Goal: Information Seeking & Learning: Learn about a topic

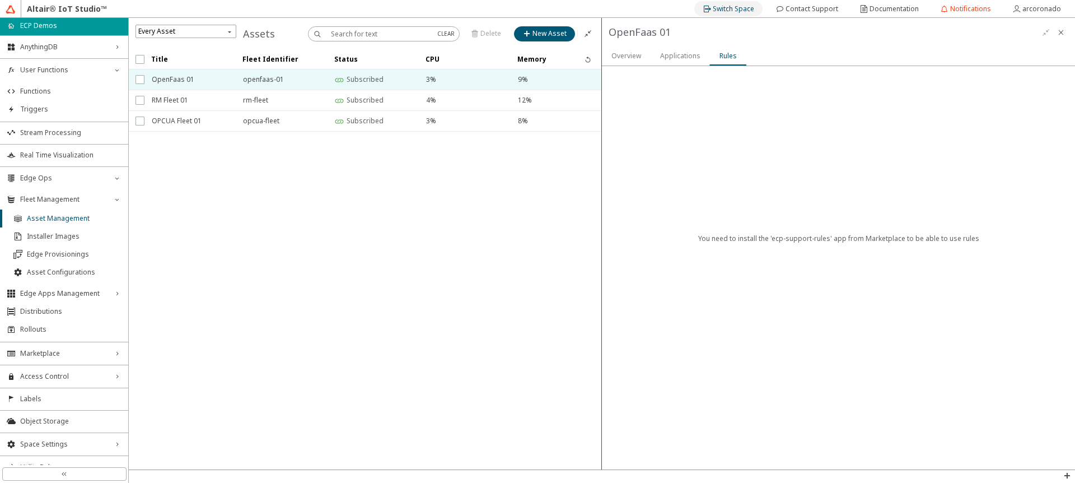
click at [0, 0] on slot "Switch Space" at bounding box center [0, 0] width 0 height 0
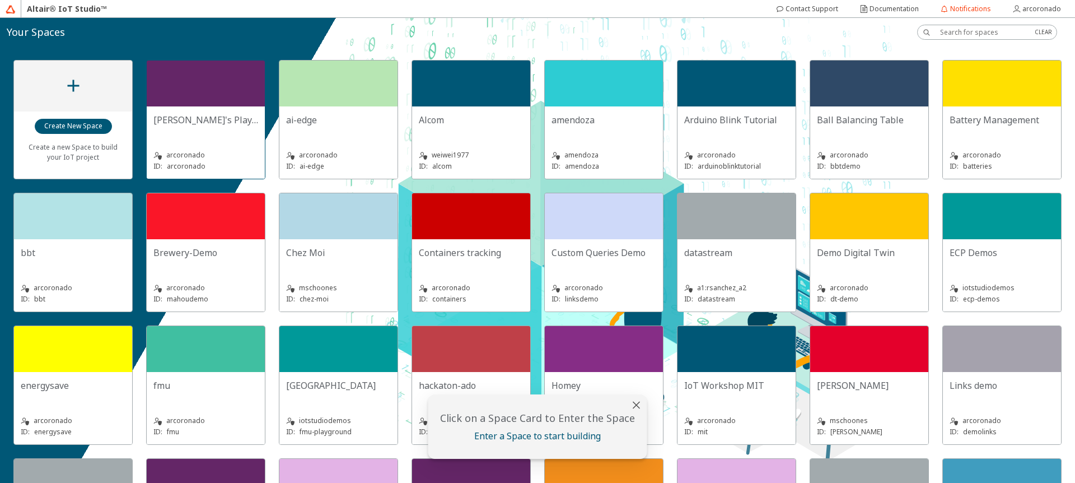
click at [204, 82] on div at bounding box center [206, 83] width 118 height 46
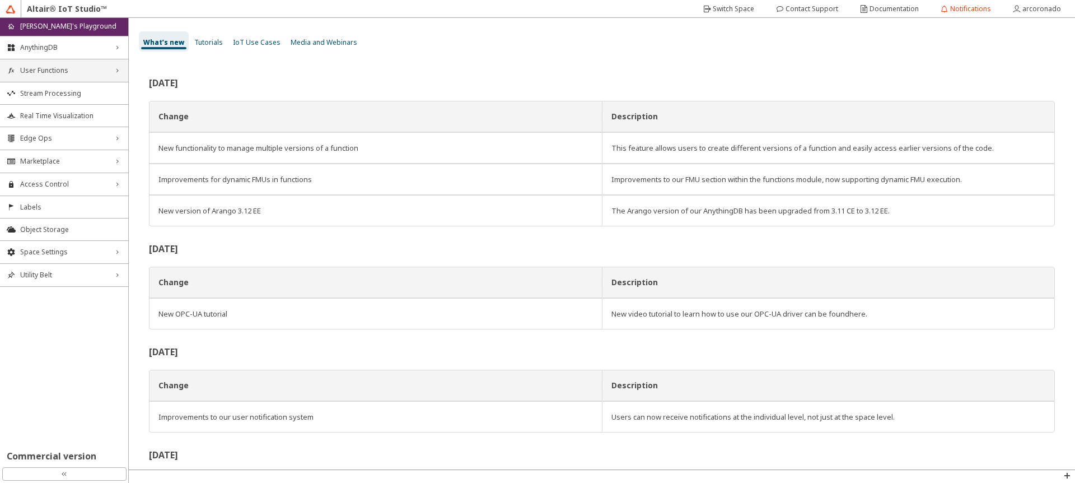
click at [96, 75] on div "User Functions right_chevron" at bounding box center [64, 70] width 128 height 22
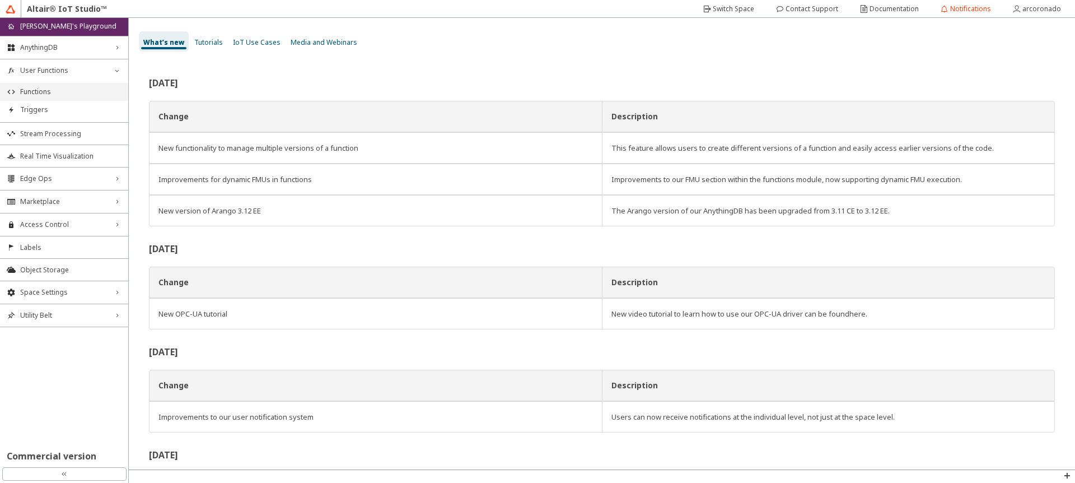
click at [90, 90] on span "Functions" at bounding box center [70, 91] width 101 height 9
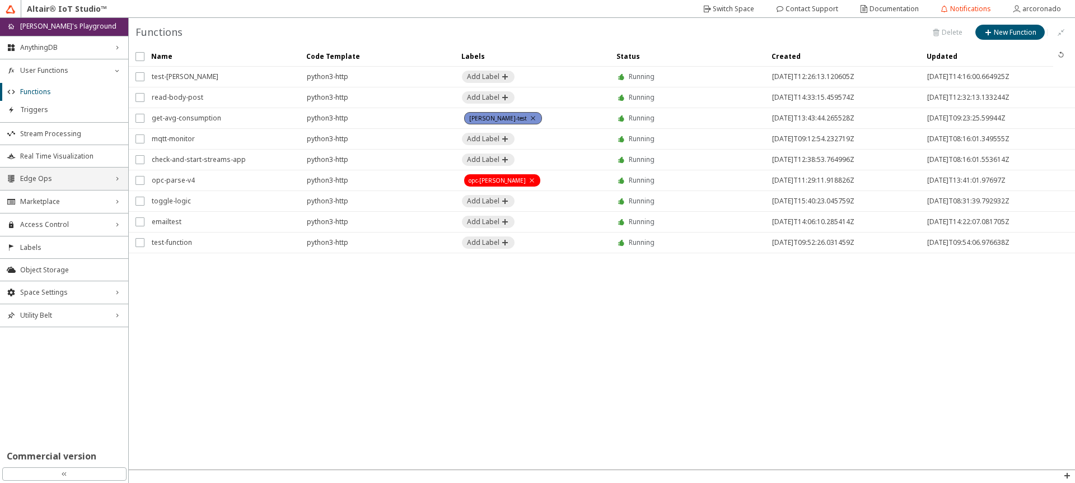
click at [90, 184] on div "Edge Ops right_chevron" at bounding box center [64, 178] width 128 height 22
click at [53, 184] on div "Edge Ops down_chevron" at bounding box center [64, 178] width 128 height 22
click at [50, 181] on span "Edge Ops" at bounding box center [64, 178] width 88 height 9
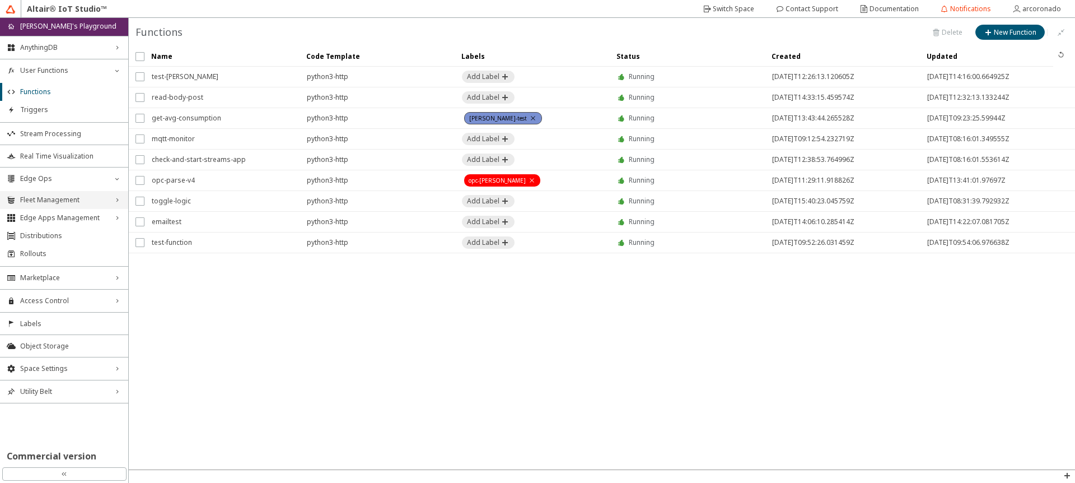
click at [54, 199] on span "Fleet Management" at bounding box center [64, 199] width 88 height 9
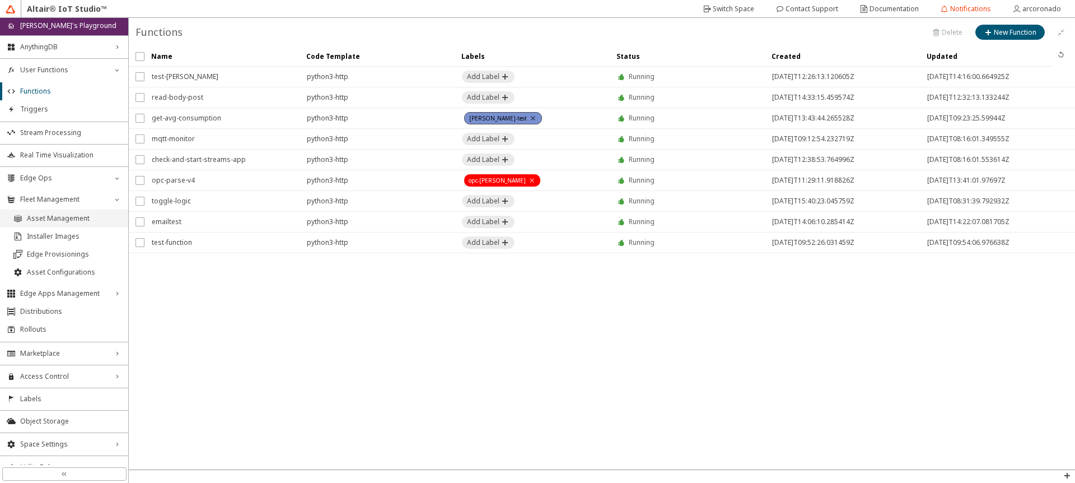
click at [64, 217] on span "Asset Management" at bounding box center [74, 218] width 95 height 9
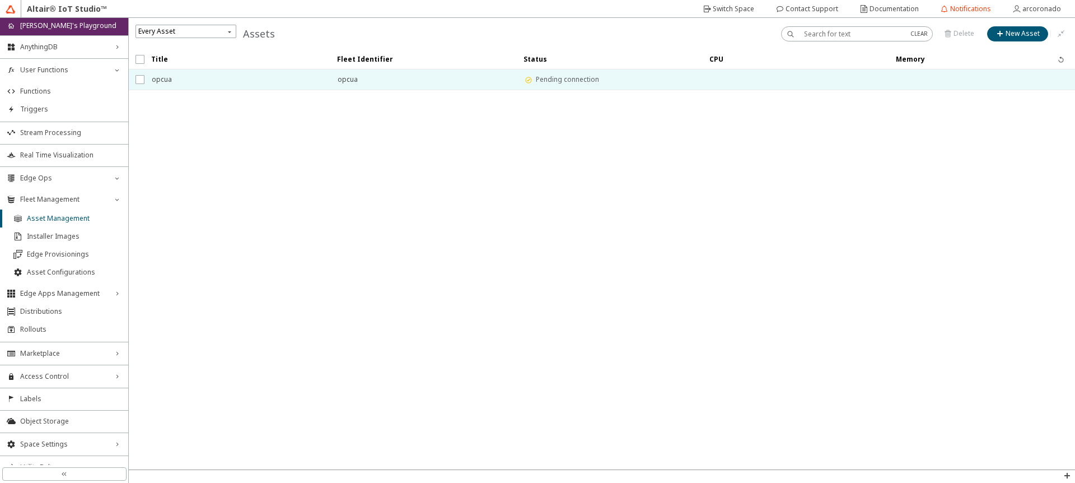
click at [186, 90] on td "opcua" at bounding box center [237, 79] width 186 height 21
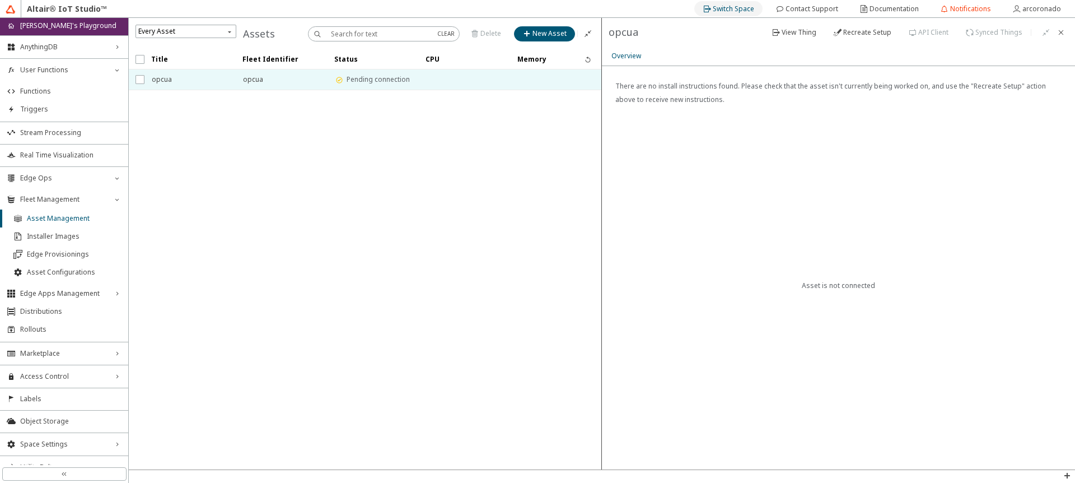
click at [727, 3] on div "Switch Space" at bounding box center [733, 9] width 41 height 18
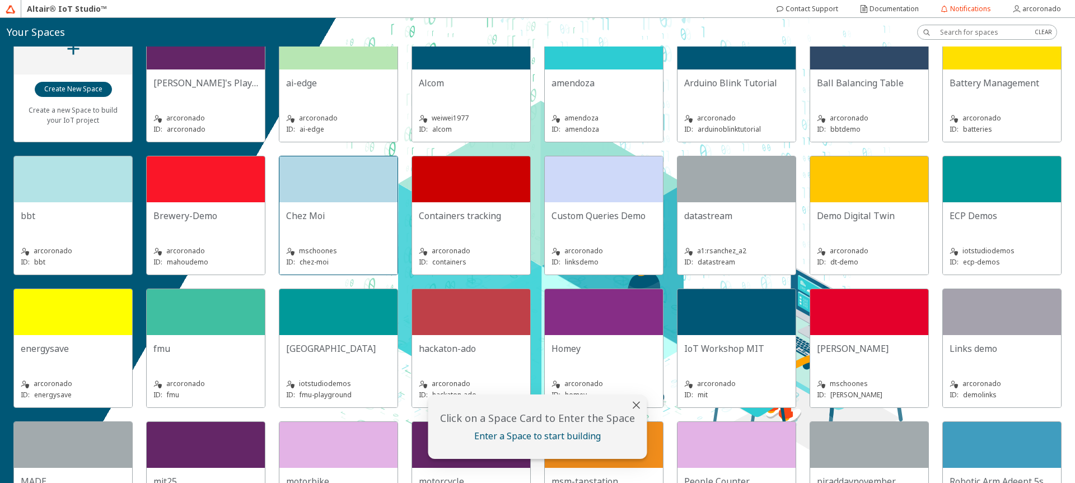
scroll to position [67, 0]
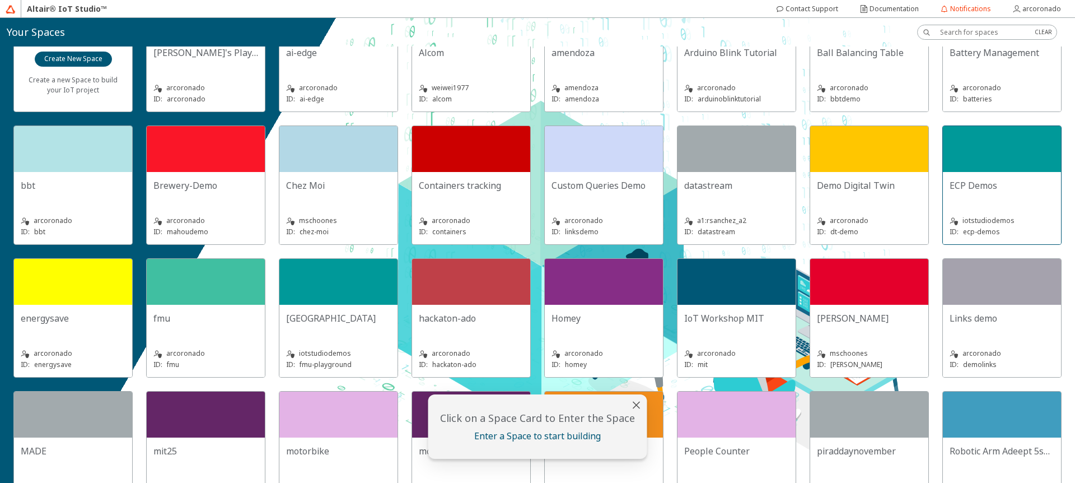
click at [943, 172] on div at bounding box center [1002, 149] width 118 height 46
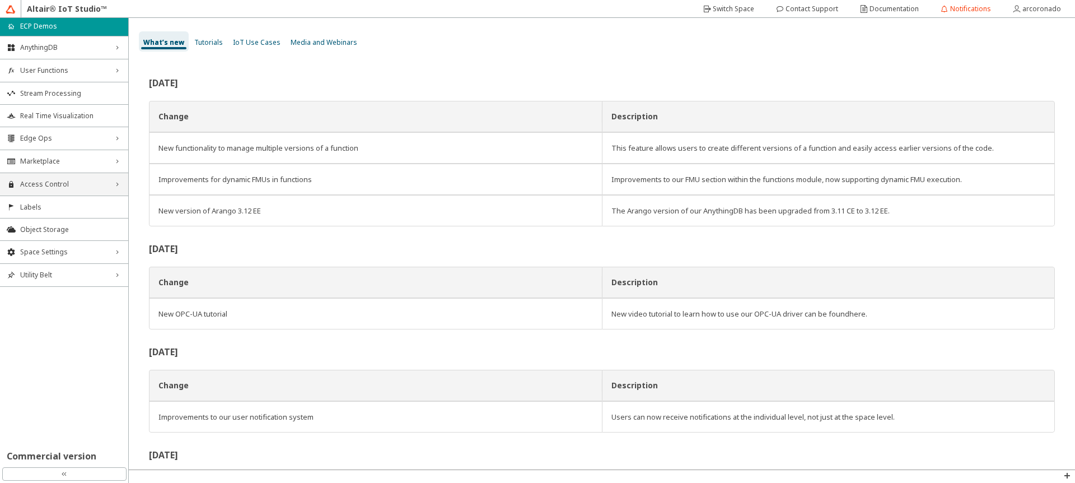
click at [86, 186] on span "Access Control" at bounding box center [64, 184] width 88 height 9
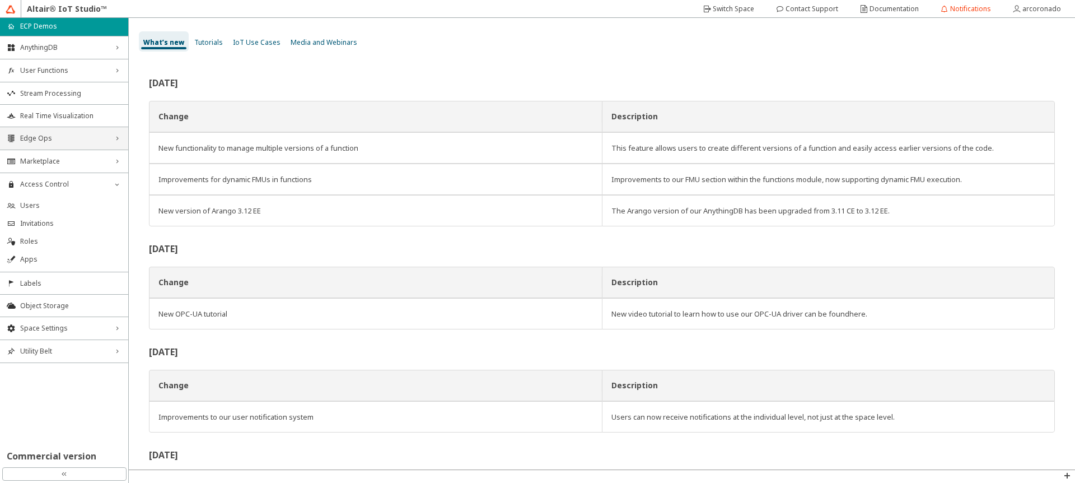
click at [73, 139] on span "Edge Ops" at bounding box center [64, 138] width 88 height 9
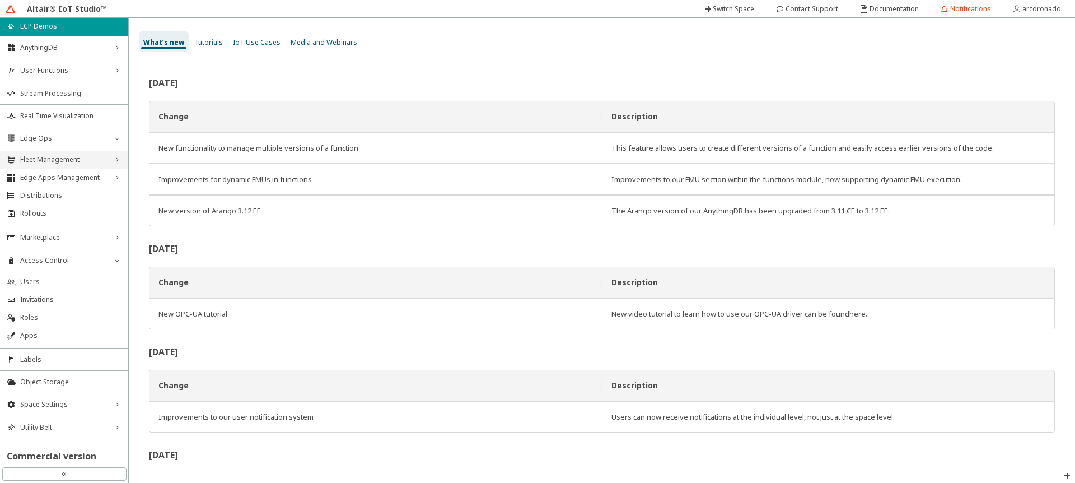
click at [73, 156] on span "Fleet Management" at bounding box center [64, 159] width 88 height 9
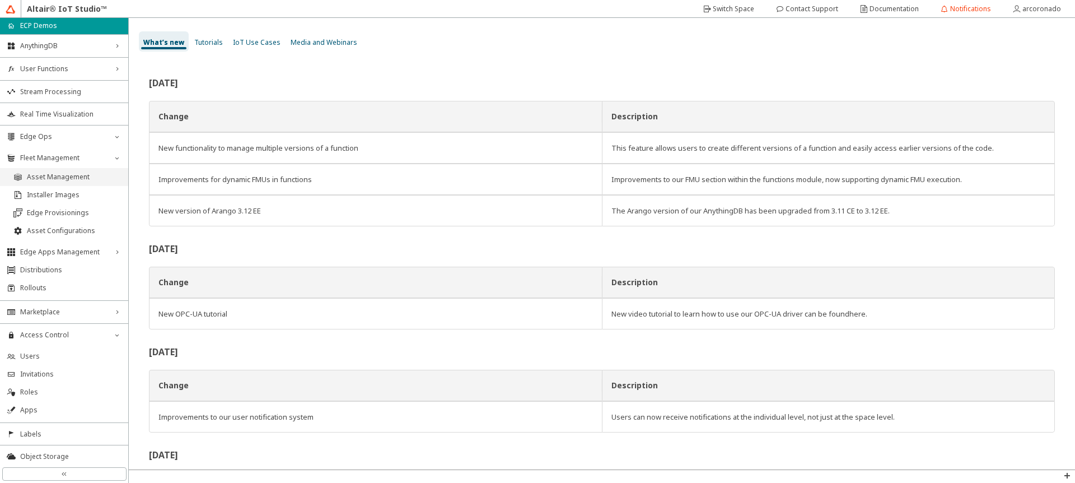
click at [63, 185] on li "Asset Management" at bounding box center [64, 177] width 128 height 18
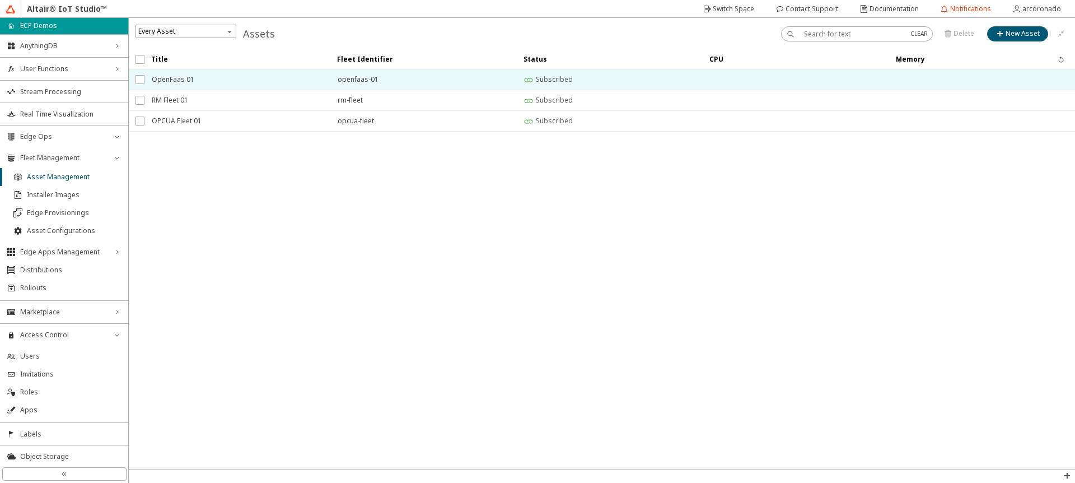
click at [196, 79] on span "OpenFaas 01" at bounding box center [237, 79] width 171 height 20
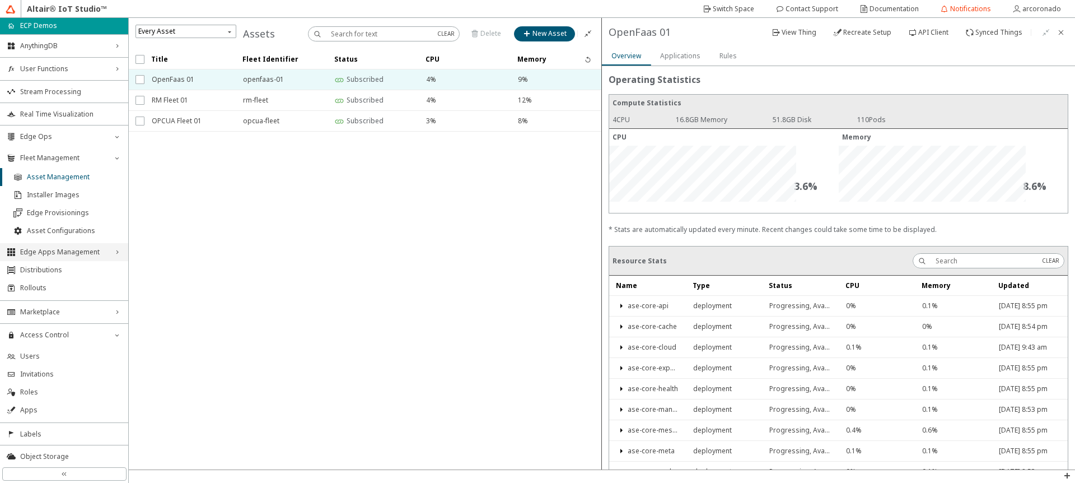
click at [62, 252] on span "Edge Apps Management" at bounding box center [64, 251] width 88 height 9
click at [69, 348] on span "Marketplace" at bounding box center [64, 351] width 88 height 9
click at [45, 376] on span "Edge Applications" at bounding box center [70, 372] width 101 height 9
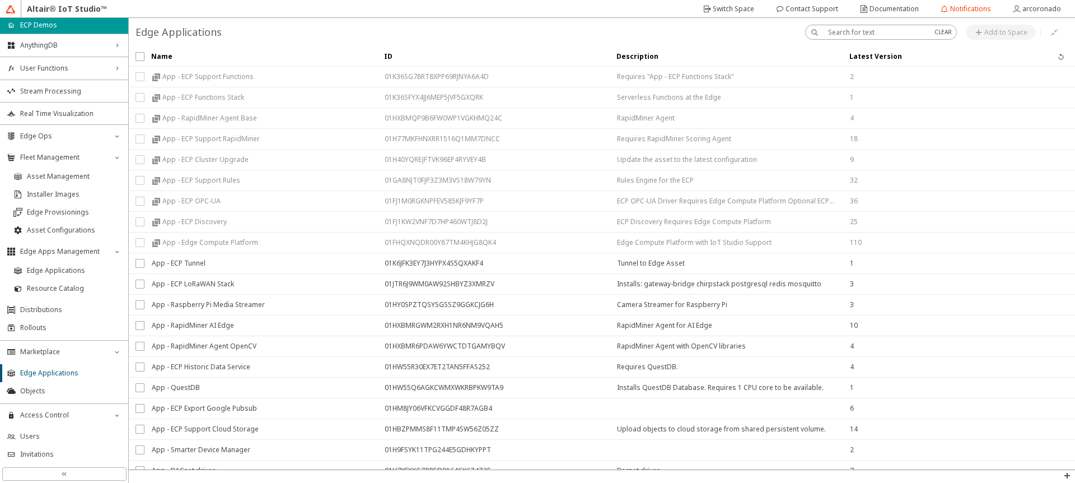
click at [846, 36] on input "text" at bounding box center [876, 32] width 97 height 10
click at [218, 266] on div "App - ECP Tunnel" at bounding box center [261, 263] width 218 height 20
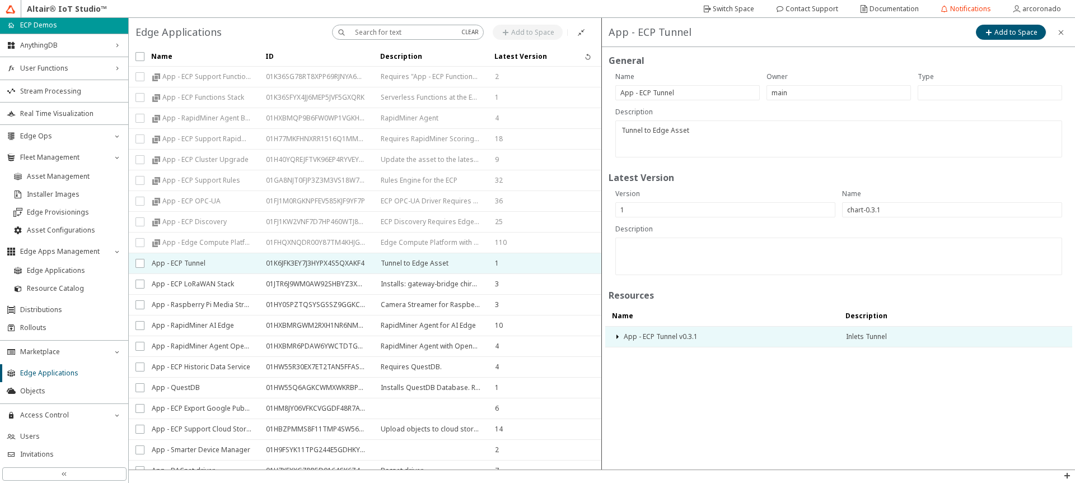
click at [615, 337] on iron-icon at bounding box center [616, 336] width 9 height 9
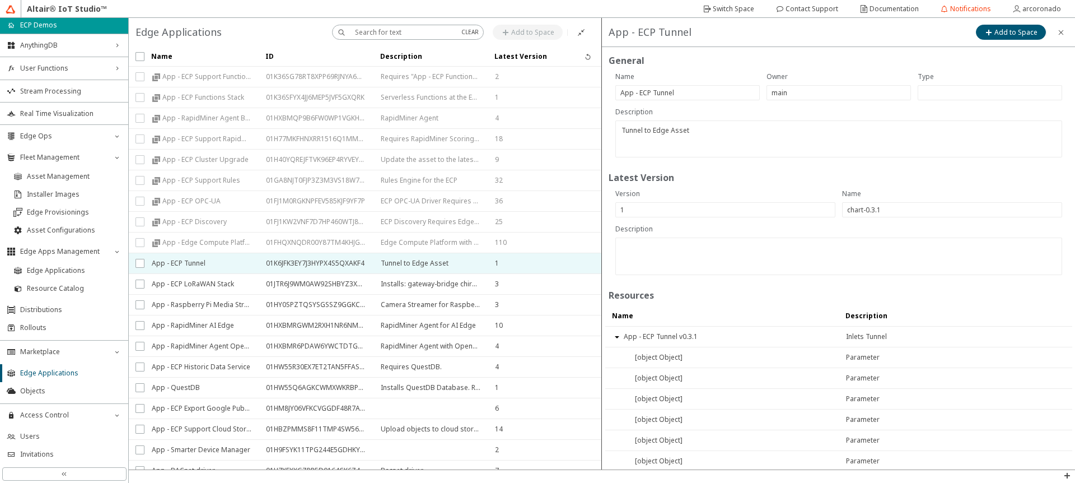
scroll to position [23, 0]
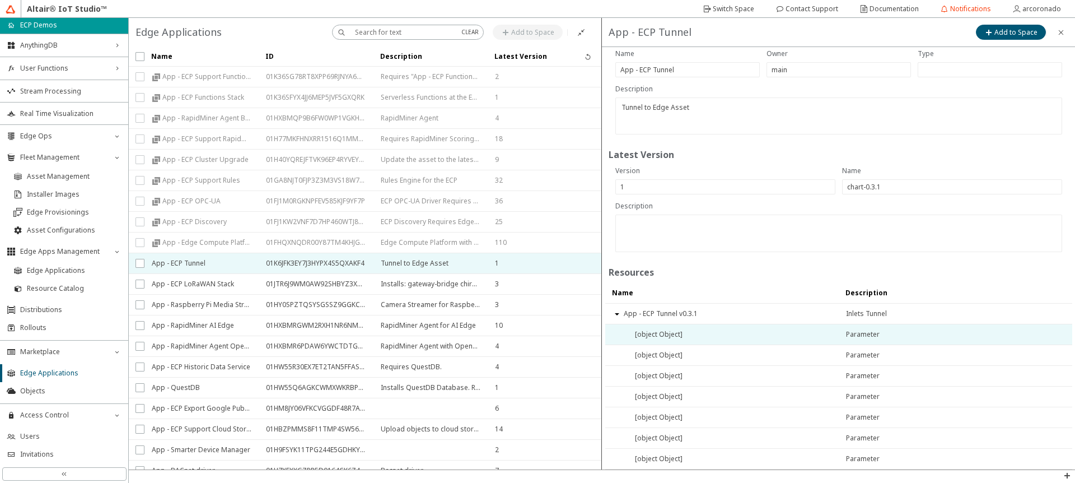
click at [1000, 340] on span "Parameter" at bounding box center [955, 334] width 219 height 20
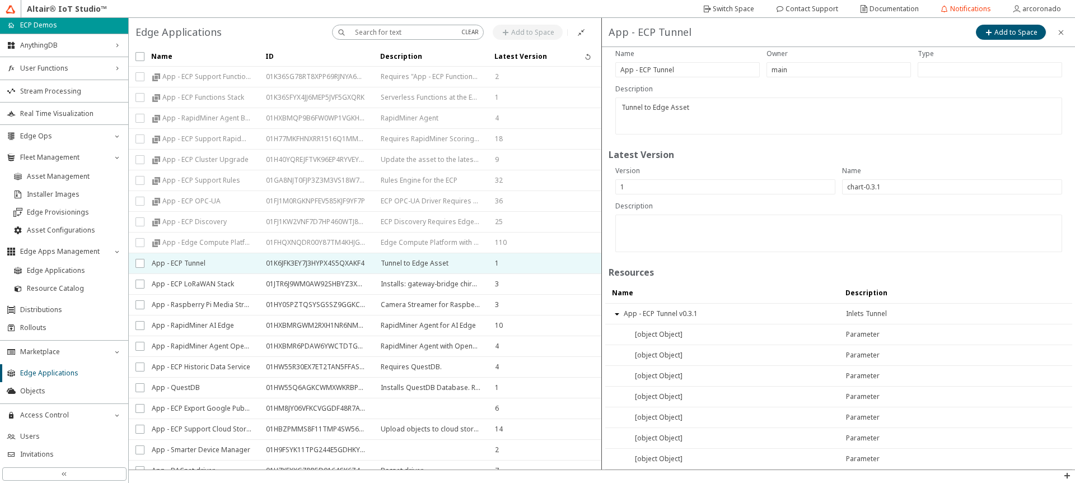
click at [185, 323] on span "App - RapidMiner AI Edge" at bounding box center [193, 325] width 82 height 20
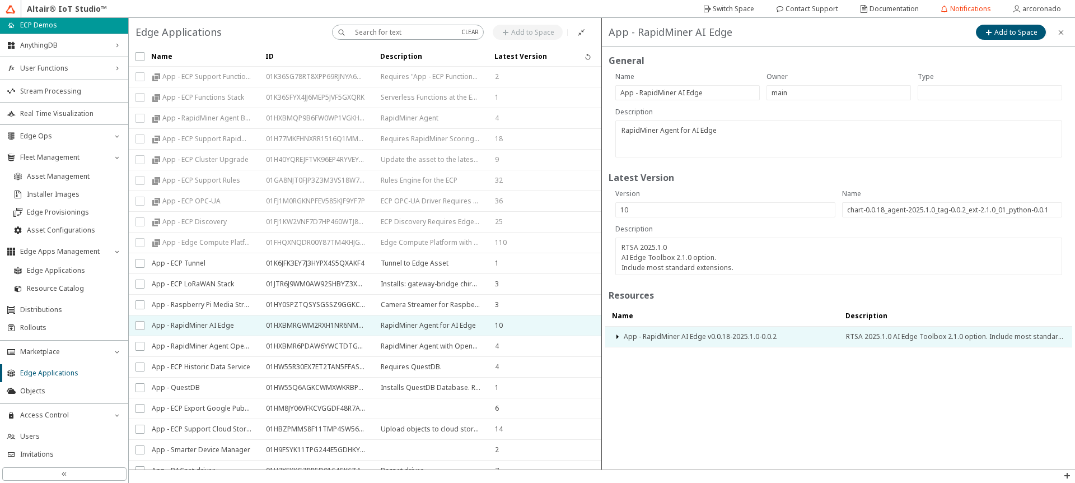
click at [621, 337] on div "App - RapidMiner AI Edge v0.0.18-2025.1.0-0.0.2" at bounding box center [721, 336] width 233 height 20
click at [615, 336] on iron-icon at bounding box center [616, 336] width 9 height 9
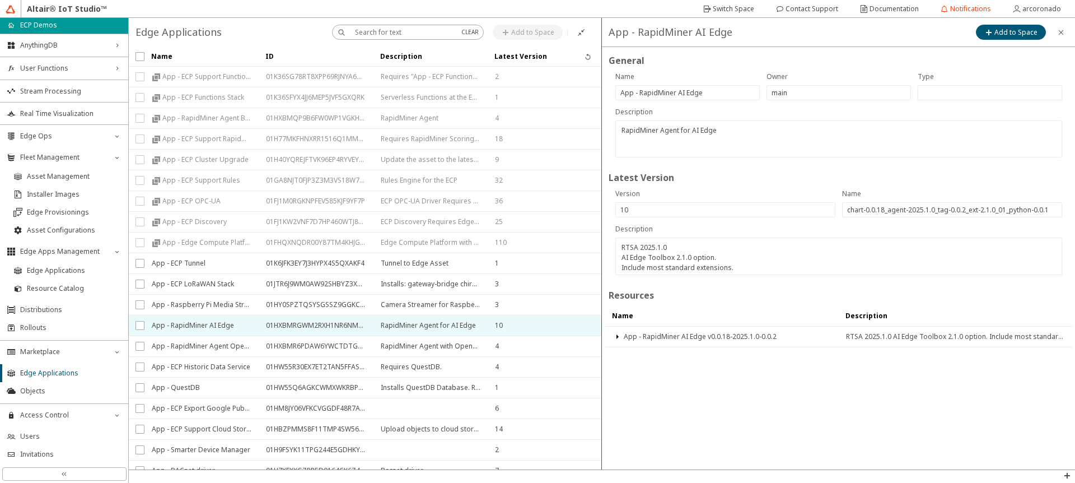
drag, startPoint x: 432, startPoint y: 467, endPoint x: 419, endPoint y: 482, distance: 19.8
click at [422, 481] on div "App - ECP Support Functions App - ECP Functions Stack App - RapidMiner Agent Ba…" at bounding box center [602, 250] width 946 height 465
